Goal: Feedback & Contribution: Submit feedback/report problem

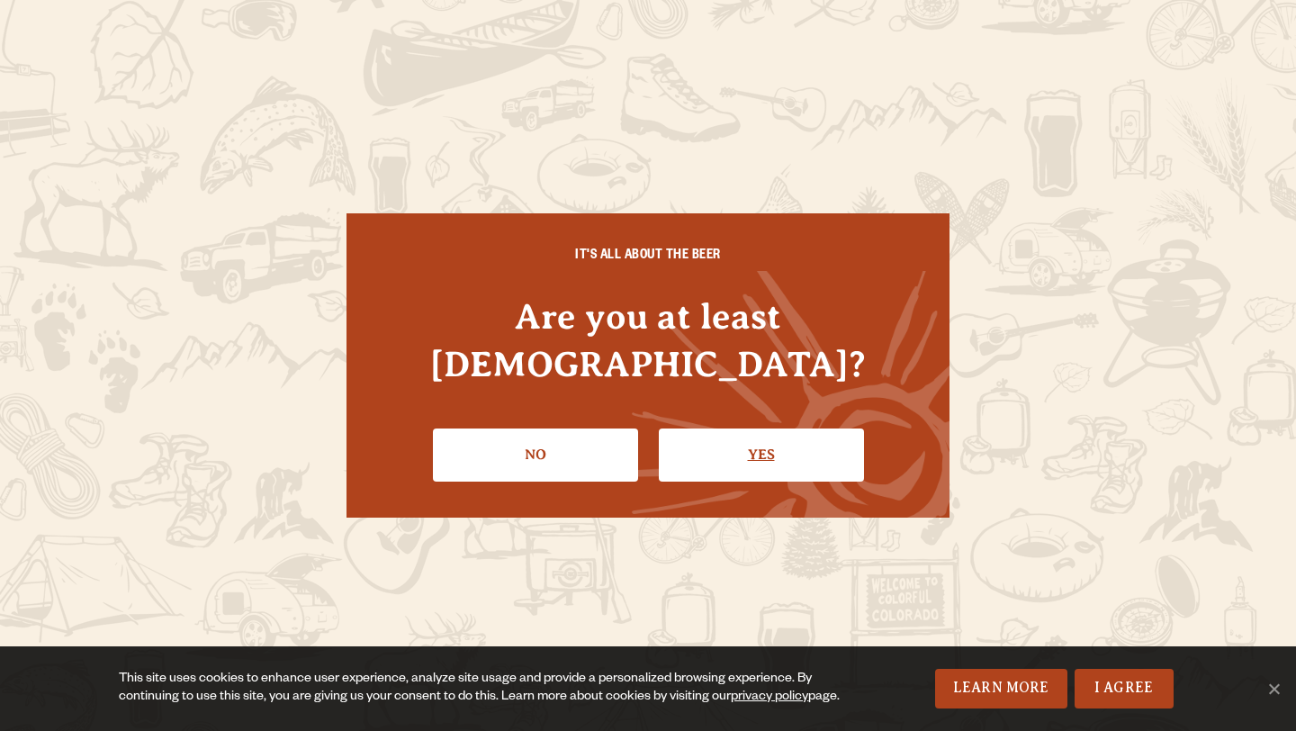
click at [697, 453] on link "Yes" at bounding box center [761, 454] width 205 height 52
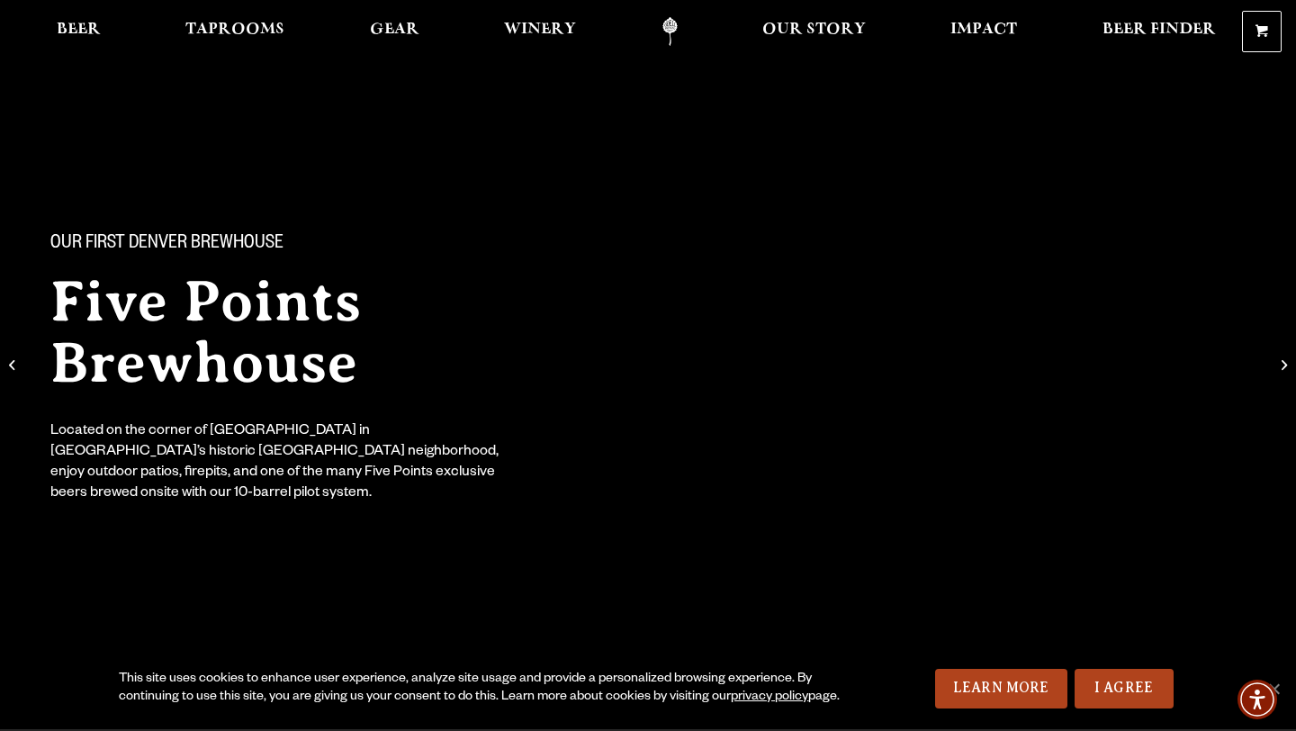
scroll to position [91, 0]
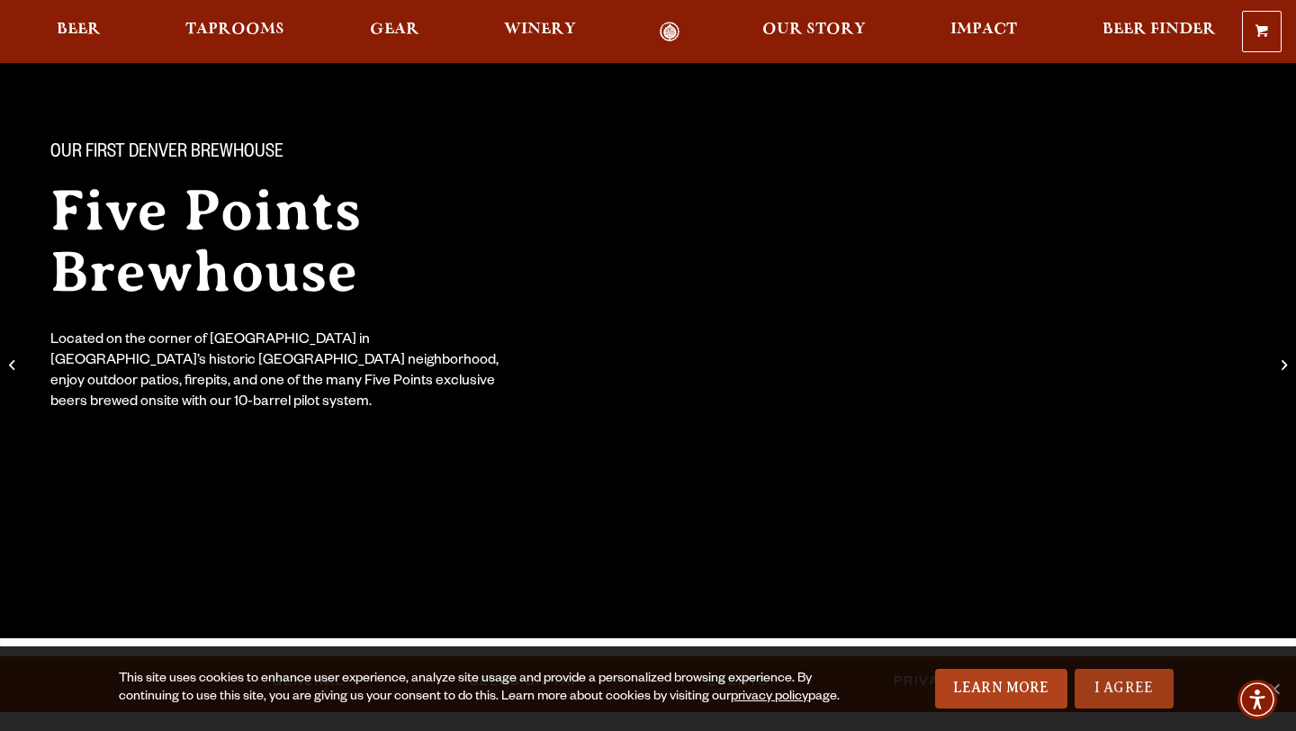
click at [1113, 689] on link "I Agree" at bounding box center [1124, 689] width 99 height 40
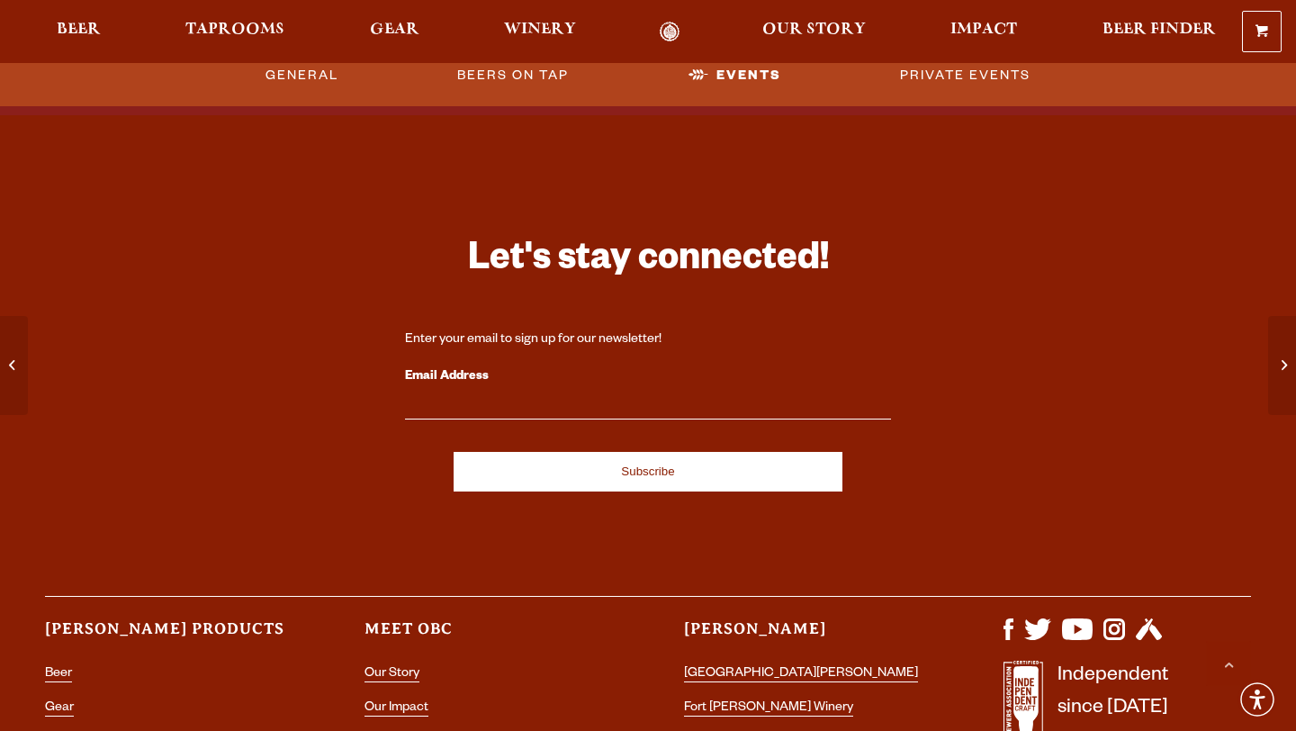
scroll to position [6300, 0]
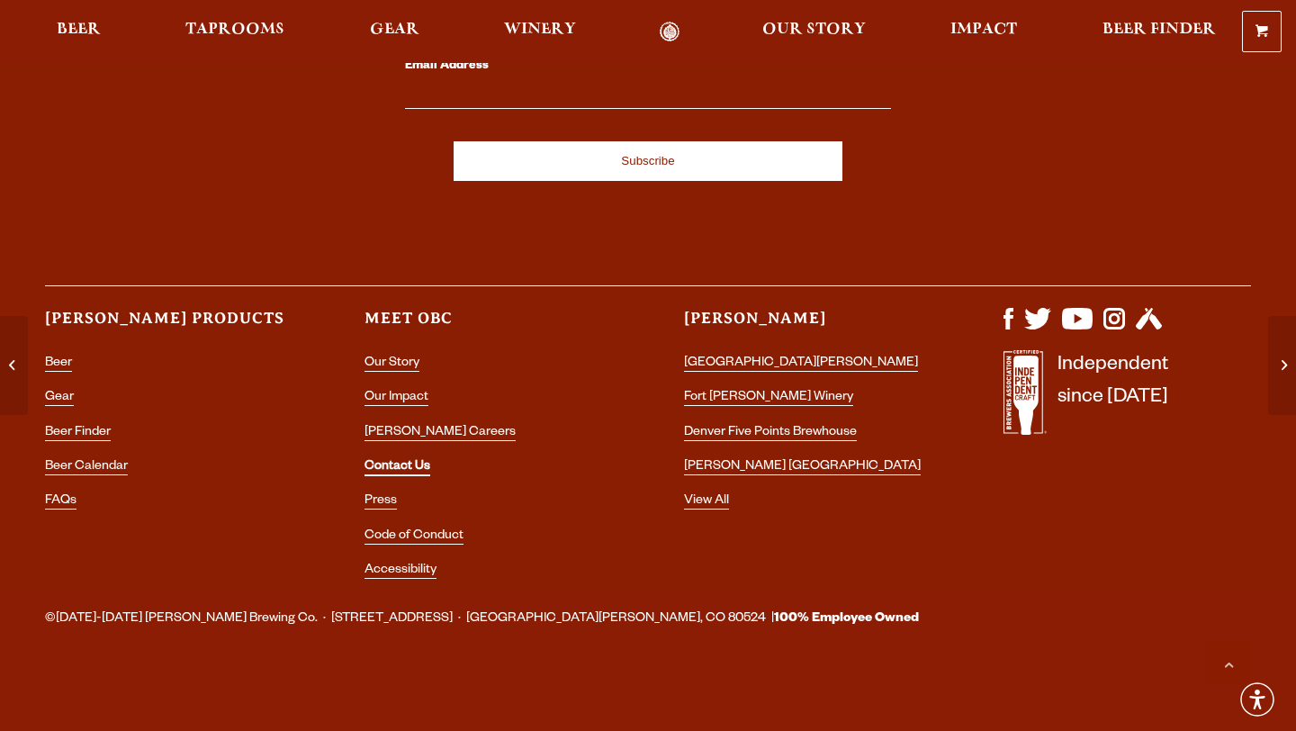
click at [416, 462] on link "Contact Us" at bounding box center [398, 468] width 66 height 16
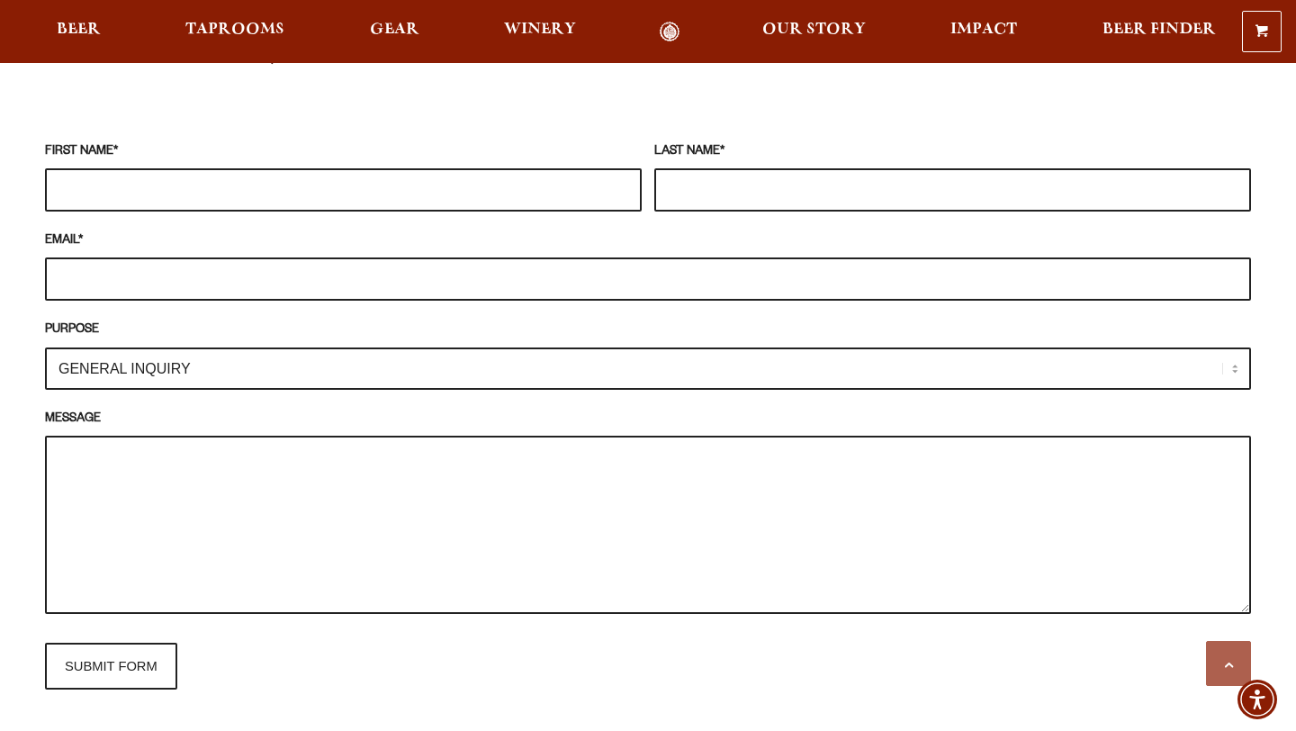
scroll to position [1673, 0]
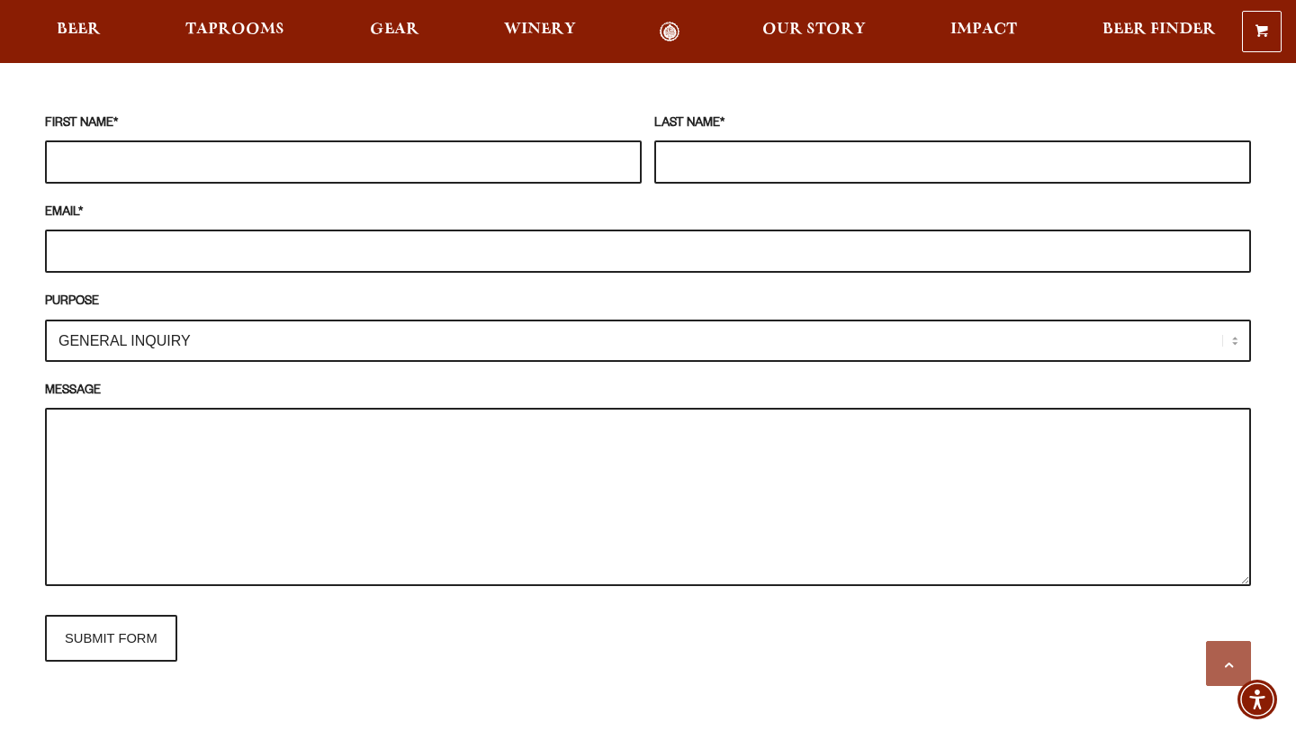
click at [551, 328] on select "GENERAL INQUIRY TAPROOM / BREWERY WINERY BOOK A TOUR MEDIA INQUIRY GEAR SHOP [P…" at bounding box center [648, 341] width 1206 height 42
click at [483, 146] on input "FIRST NAME *" at bounding box center [343, 161] width 597 height 43
type input "[PERSON_NAME]"
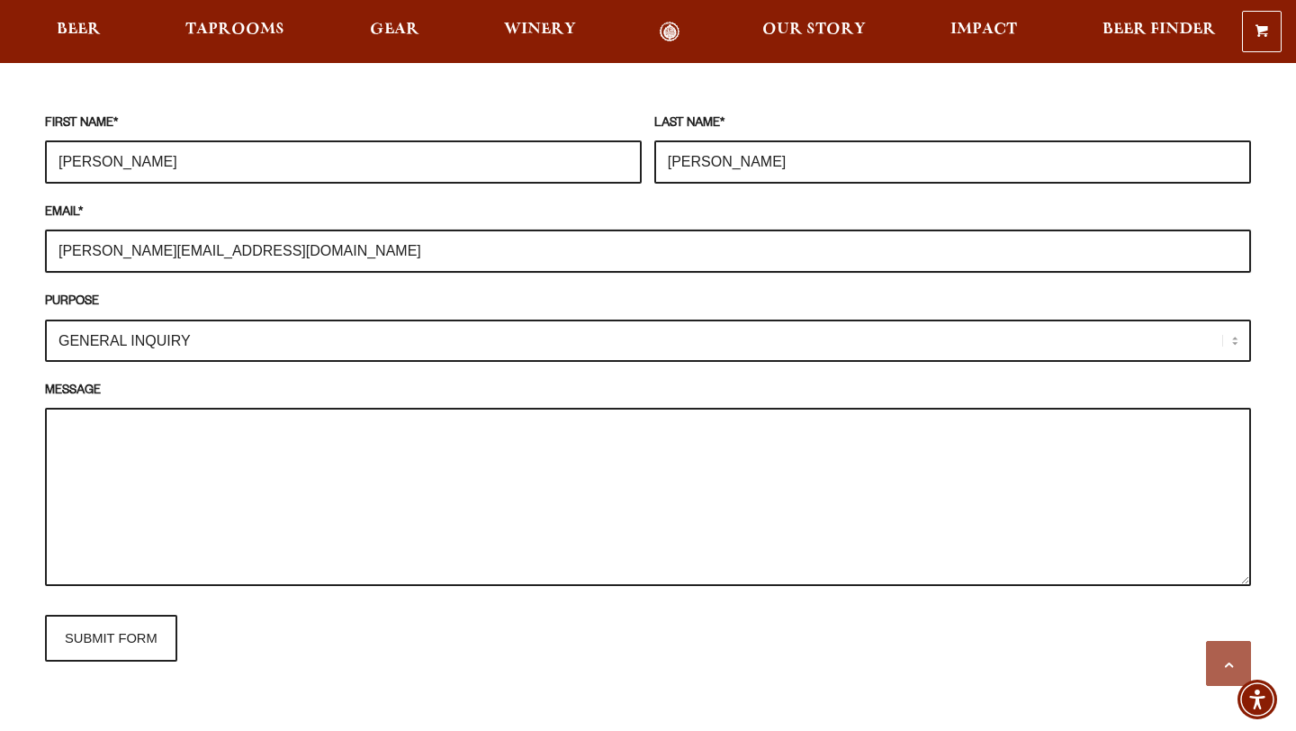
type input "[PERSON_NAME][EMAIL_ADDRESS][DOMAIN_NAME]"
click at [398, 485] on textarea "MESSAGE" at bounding box center [648, 497] width 1206 height 178
paste textarea "Lore Ipsum Dolorsi AmEt Consectet Adip, El sedd ei Tempori Utlaboree, dol M al …"
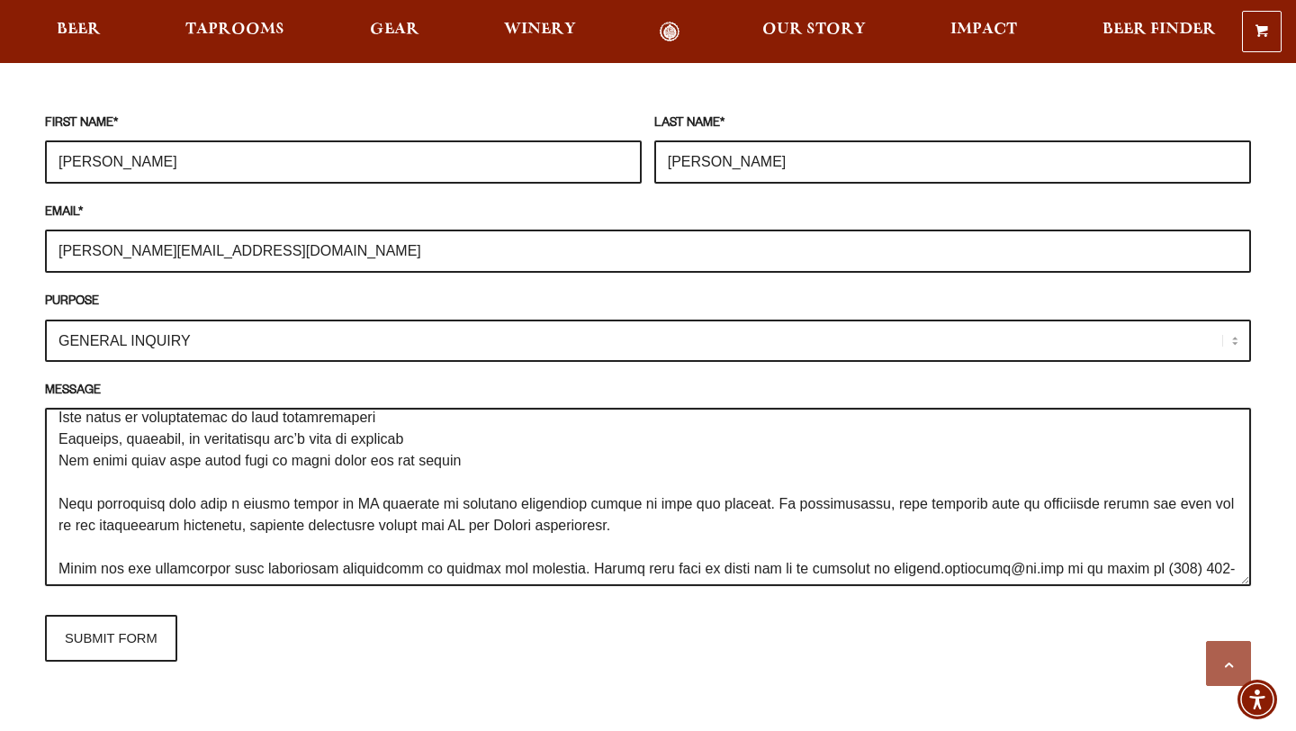
scroll to position [322, 0]
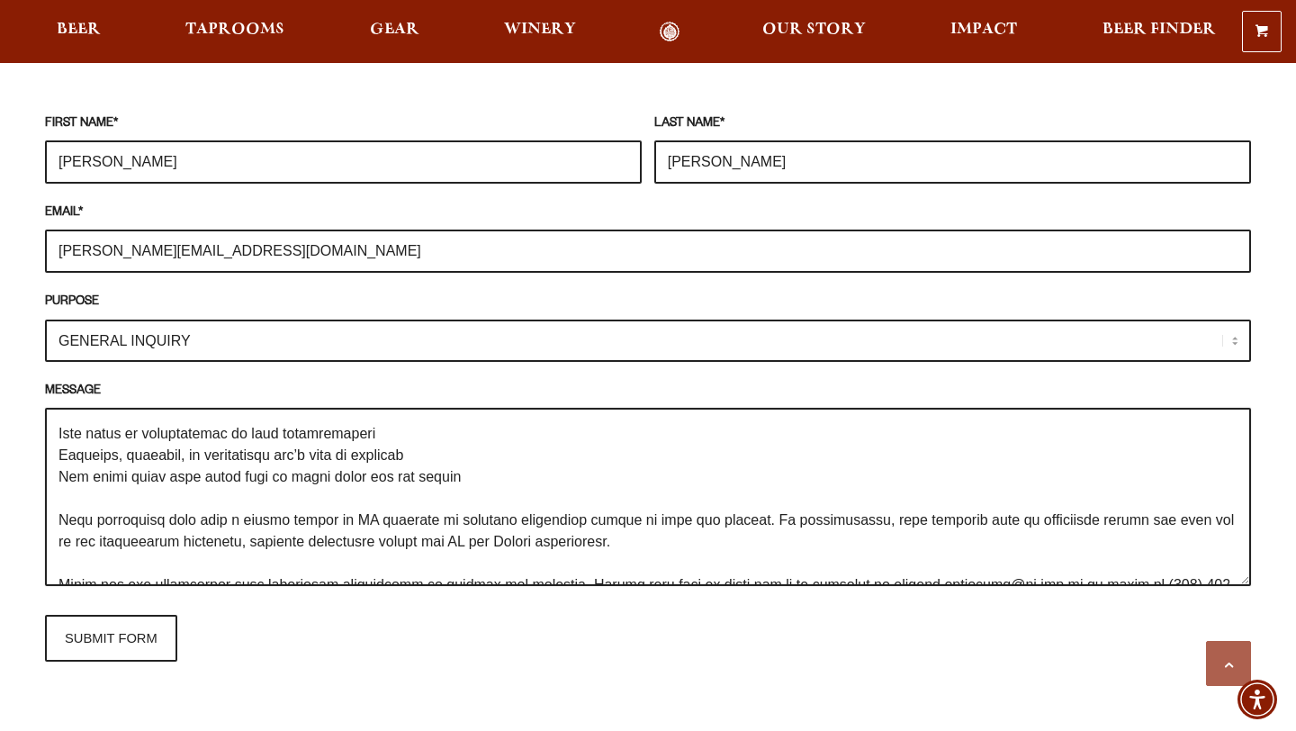
click at [55, 408] on textarea "MESSAGE" at bounding box center [648, 497] width 1206 height 178
click at [54, 426] on textarea "MESSAGE" at bounding box center [648, 497] width 1206 height 178
click at [56, 449] on textarea "MESSAGE" at bounding box center [648, 497] width 1206 height 178
type textarea "Lore Ipsum Dolorsi AmEt Consectet Adip, El sedd ei Tempori Utlaboree, dol M al …"
click at [97, 615] on input "SUBMIT FORM" at bounding box center [111, 638] width 132 height 47
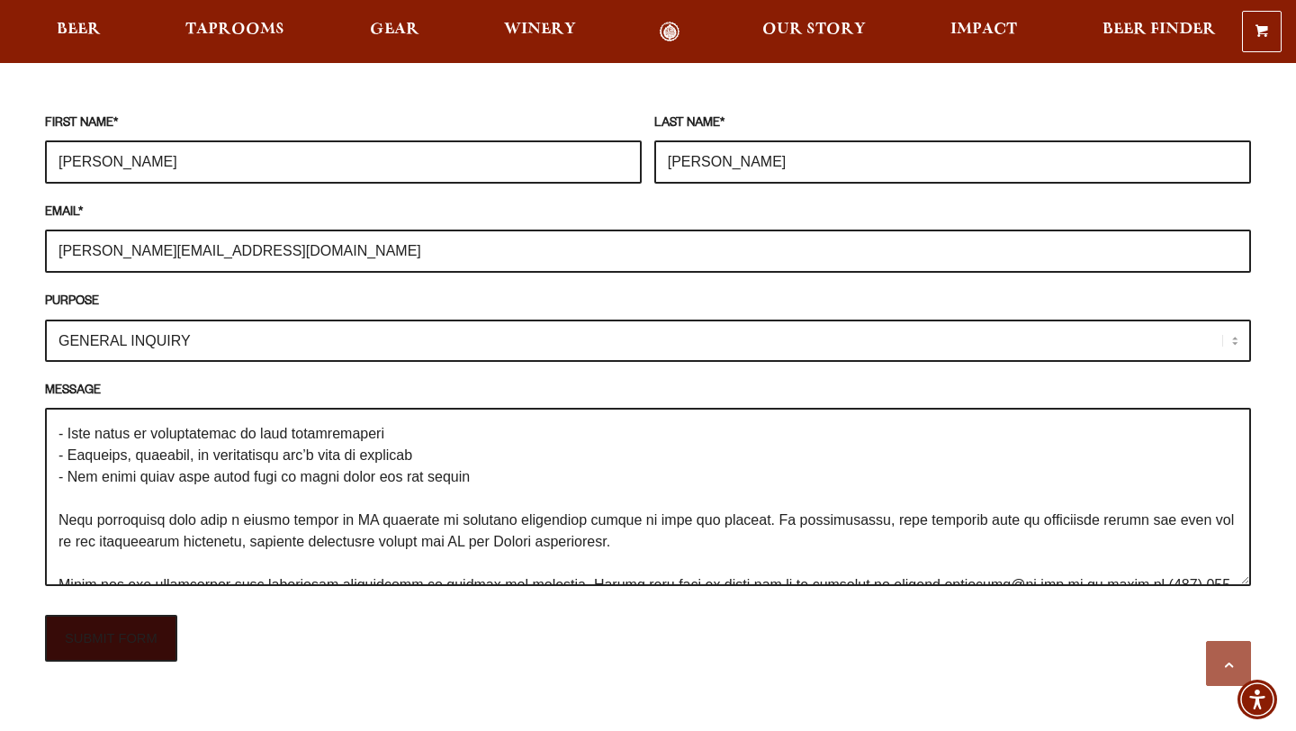
type input "Sending"
